Goal: Information Seeking & Learning: Check status

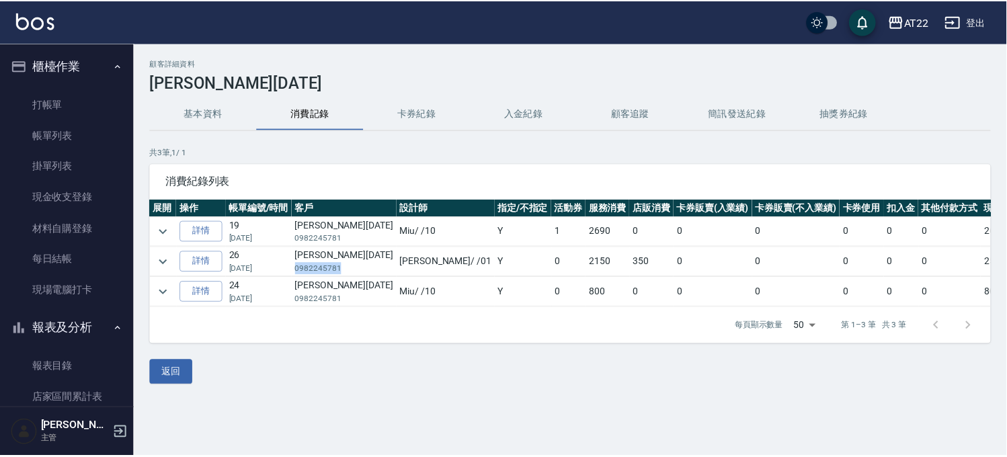
scroll to position [817, 0]
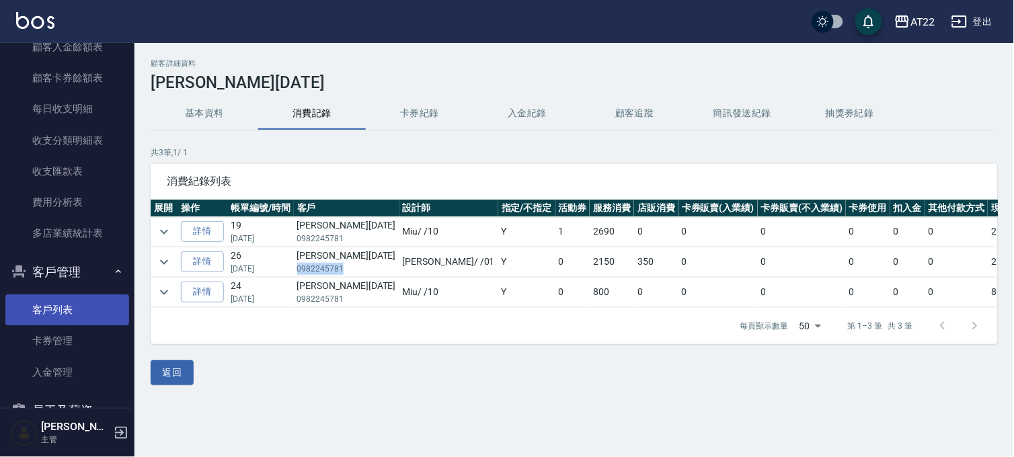
click at [61, 305] on link "客戶列表" at bounding box center [67, 309] width 124 height 31
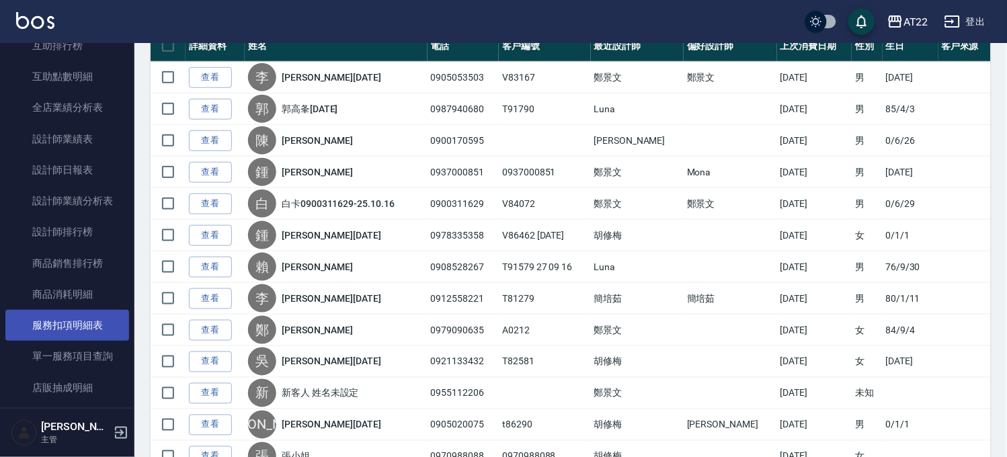
scroll to position [444, 0]
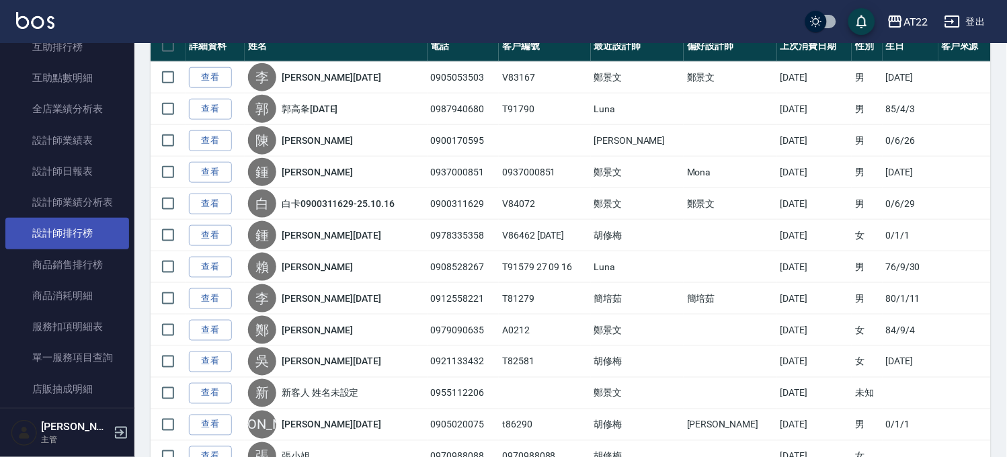
click at [52, 218] on link "設計師排行榜" at bounding box center [67, 233] width 124 height 31
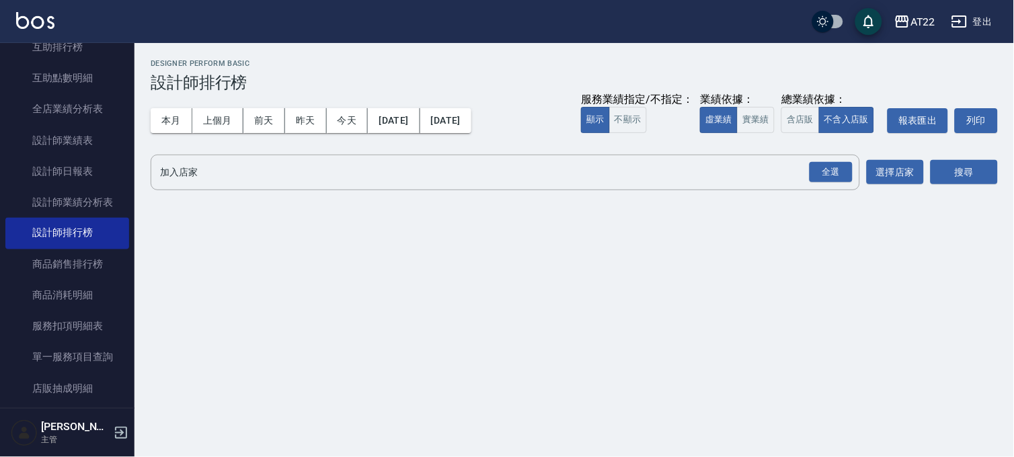
click at [168, 109] on button "本月" at bounding box center [172, 120] width 42 height 25
click at [827, 172] on div "全選" at bounding box center [830, 172] width 43 height 21
click at [939, 173] on button "搜尋" at bounding box center [963, 173] width 67 height 25
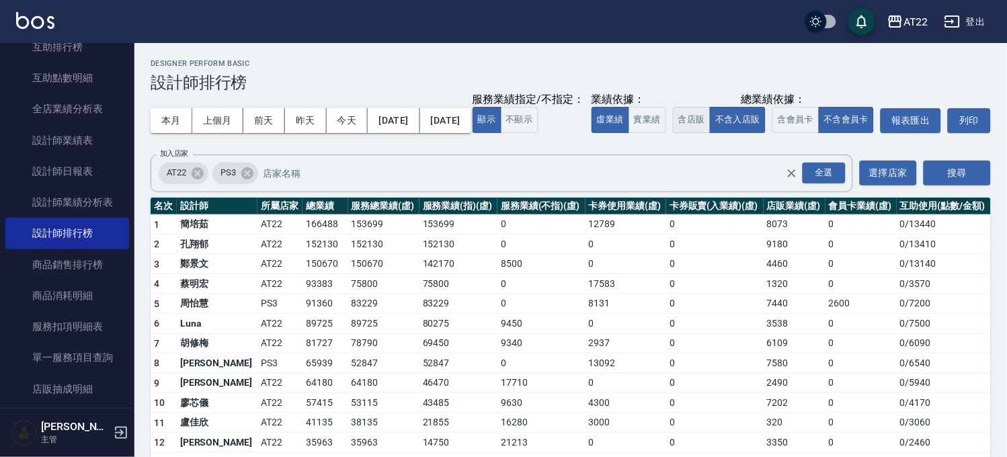
click at [673, 133] on button "含店販" at bounding box center [692, 120] width 38 height 26
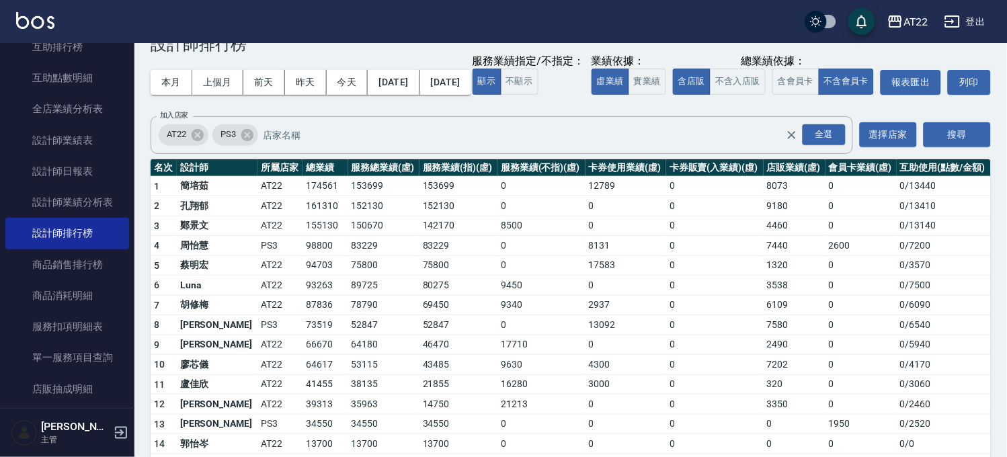
scroll to position [75, 0]
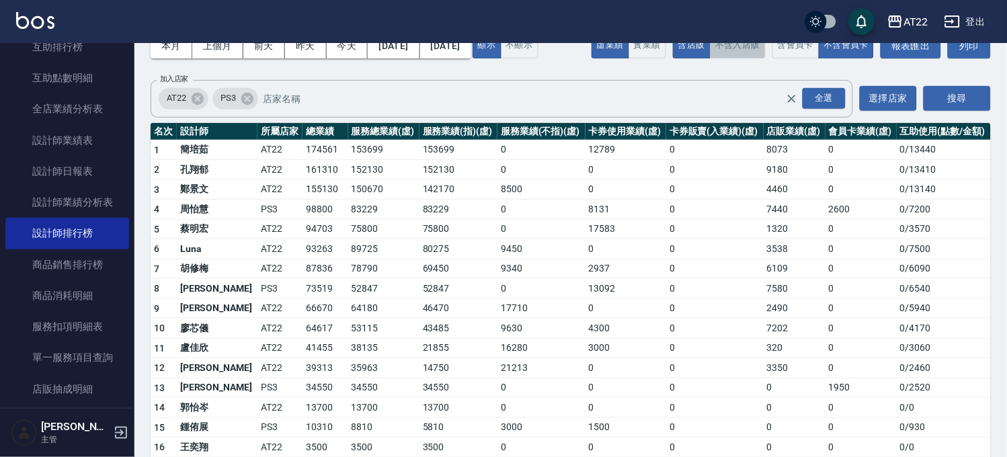
click at [710, 58] on button "不含入店販" at bounding box center [738, 45] width 56 height 26
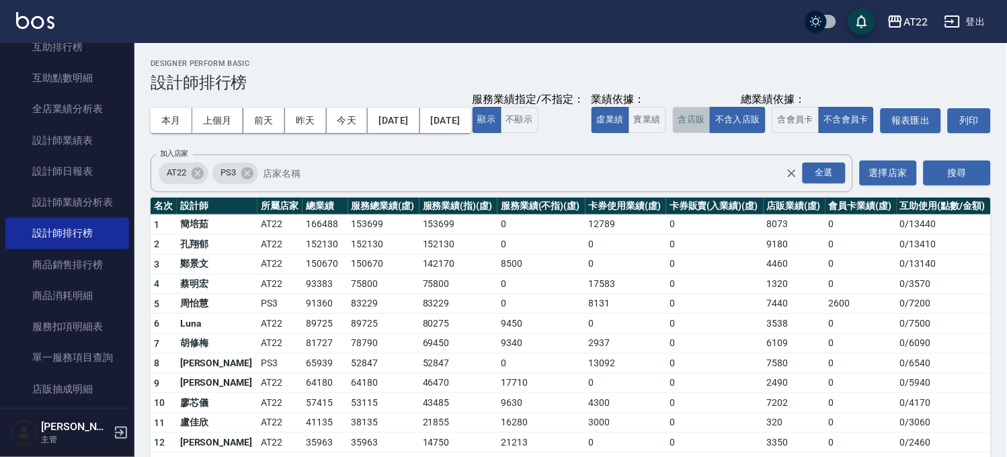
click at [673, 133] on button "含店販" at bounding box center [692, 120] width 38 height 26
click at [710, 133] on button "不含入店販" at bounding box center [738, 120] width 56 height 26
